Goal: Browse casually

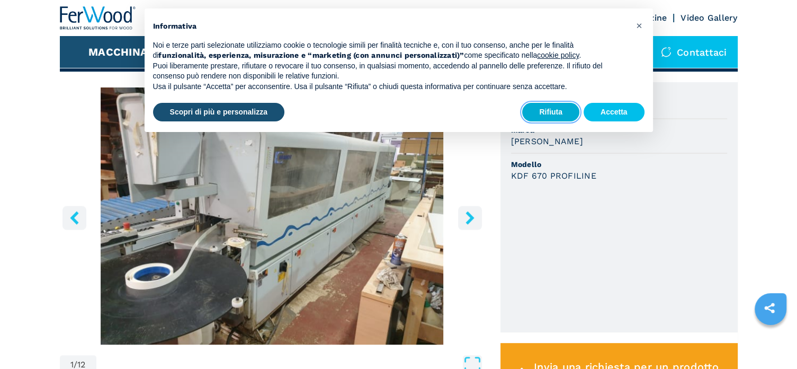
click at [555, 115] on button "Rifiuta" at bounding box center [550, 112] width 57 height 19
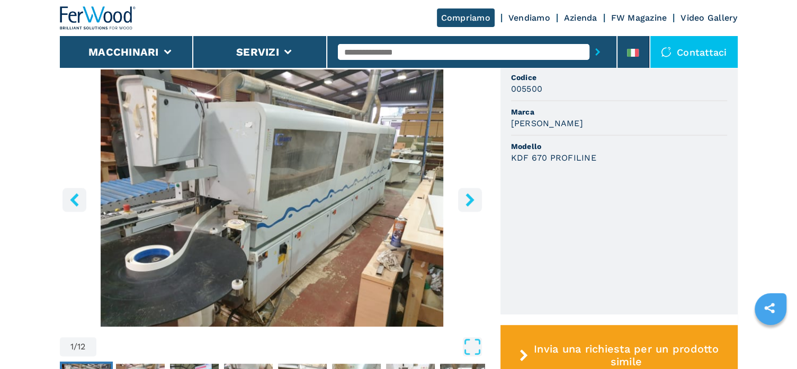
scroll to position [318, 0]
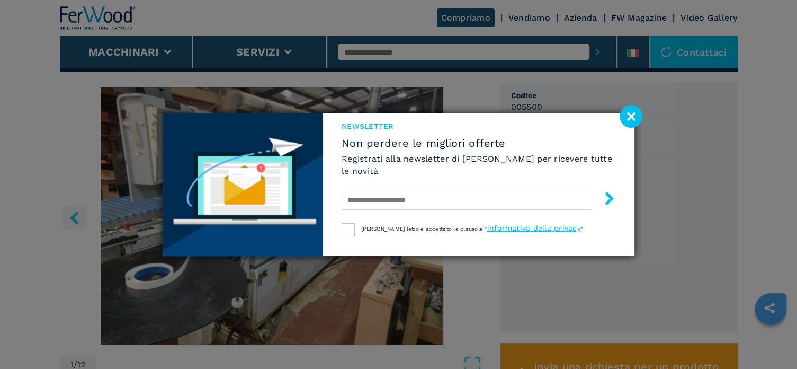
click at [636, 116] on image at bounding box center [631, 116] width 23 height 23
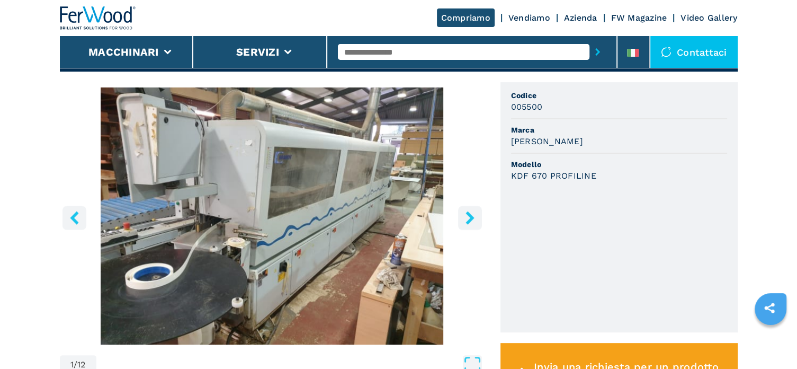
click at [470, 215] on icon "right-button" at bounding box center [470, 217] width 8 height 13
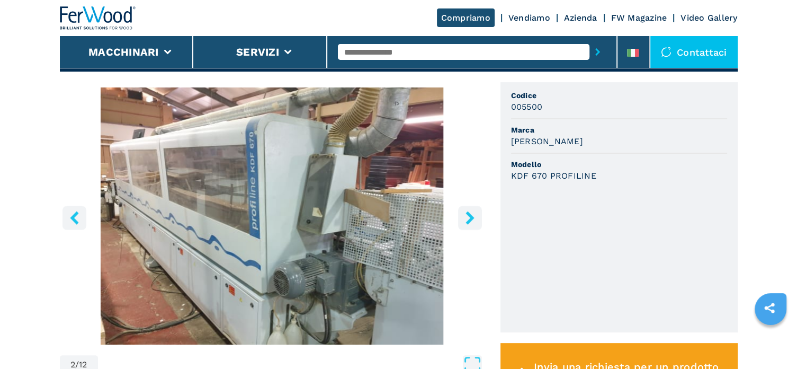
click at [472, 218] on icon "right-button" at bounding box center [470, 217] width 8 height 13
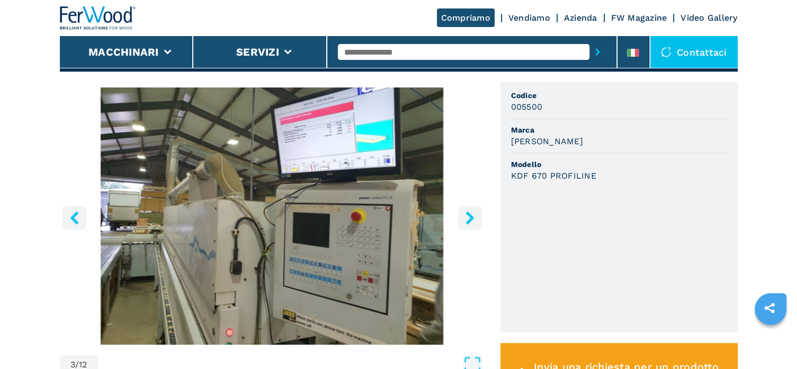
click at [472, 218] on icon "right-button" at bounding box center [470, 217] width 8 height 13
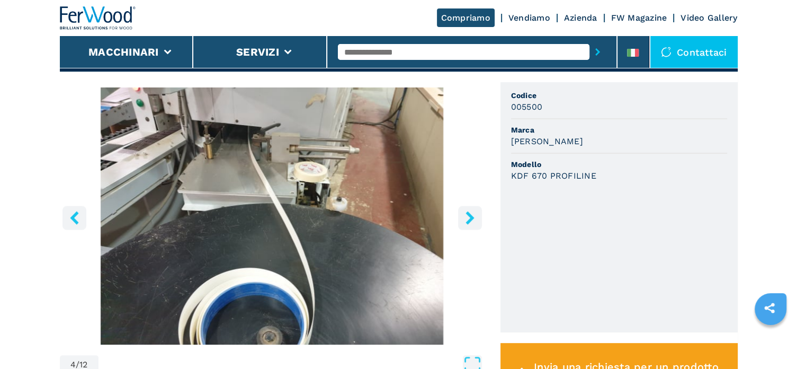
click at [472, 218] on icon "right-button" at bounding box center [470, 217] width 8 height 13
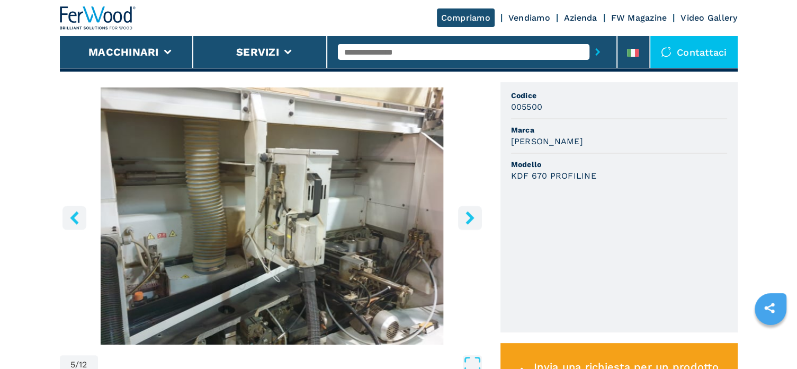
click at [471, 219] on icon "right-button" at bounding box center [470, 217] width 8 height 13
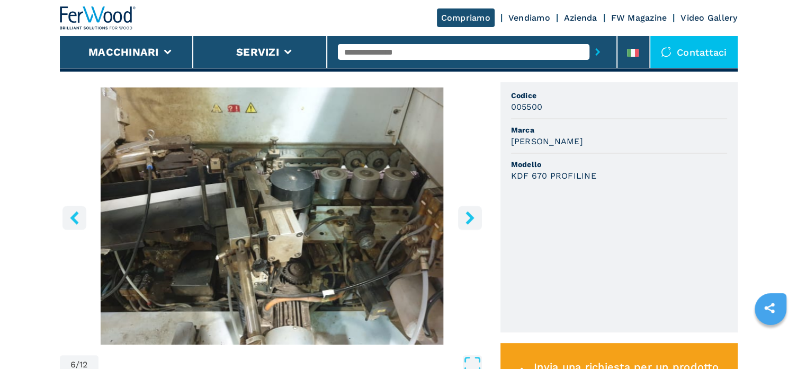
click at [471, 219] on icon "right-button" at bounding box center [470, 217] width 8 height 13
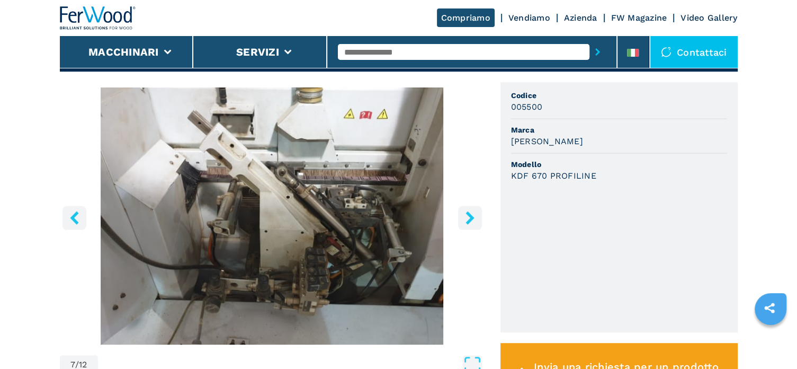
click at [468, 221] on icon "right-button" at bounding box center [470, 217] width 8 height 13
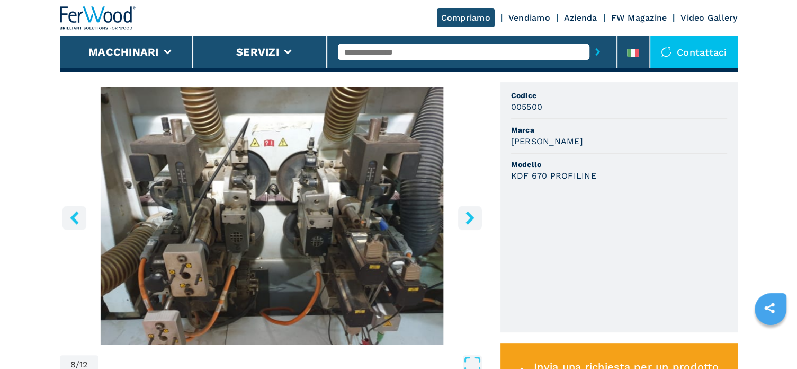
click at [466, 224] on icon "right-button" at bounding box center [470, 217] width 13 height 13
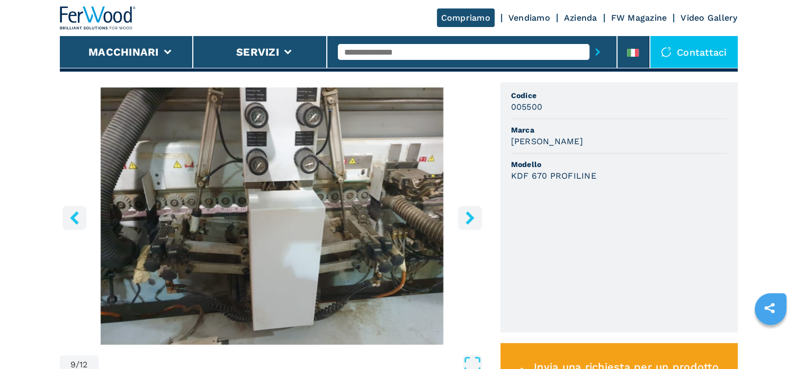
click at [466, 224] on icon "right-button" at bounding box center [470, 217] width 13 height 13
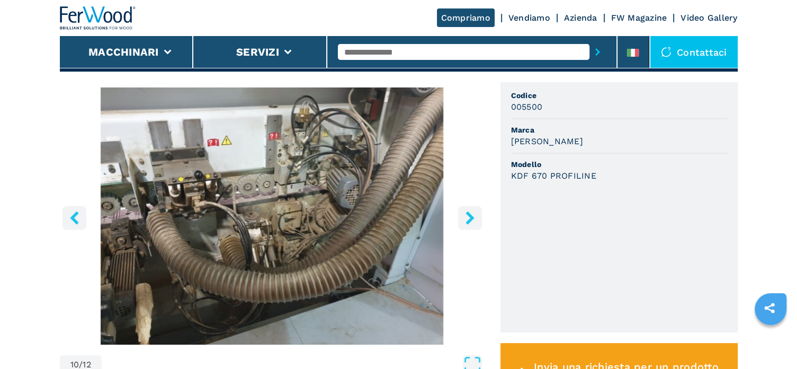
click at [468, 222] on icon "right-button" at bounding box center [470, 217] width 8 height 13
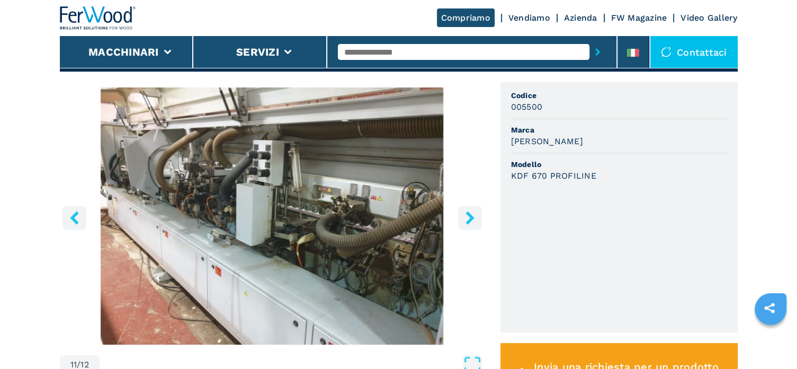
click at [468, 222] on icon "right-button" at bounding box center [470, 217] width 8 height 13
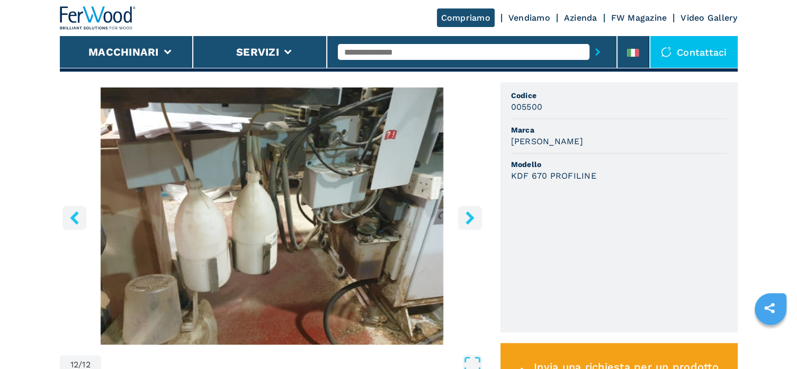
click at [469, 217] on icon "right-button" at bounding box center [470, 217] width 8 height 13
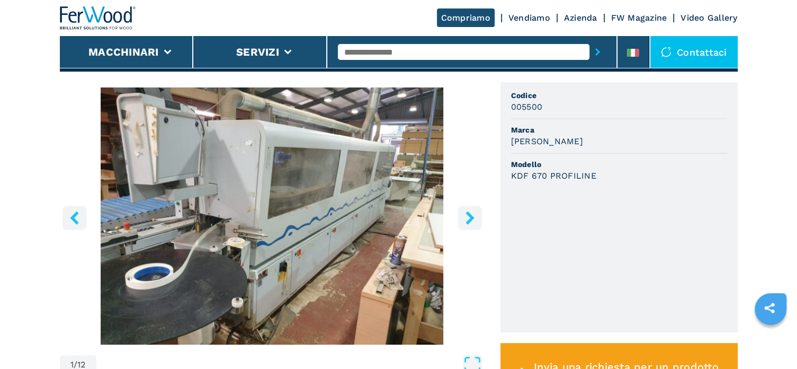
click at [469, 217] on icon "right-button" at bounding box center [470, 217] width 8 height 13
